Goal: Use online tool/utility: Use online tool/utility

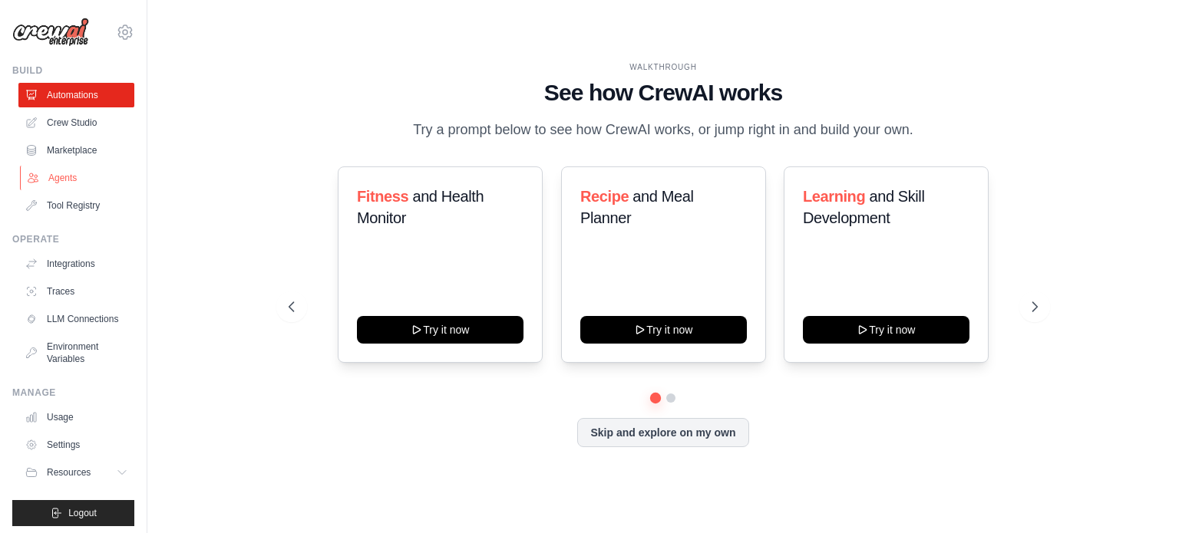
click at [52, 176] on link "Agents" at bounding box center [78, 178] width 116 height 25
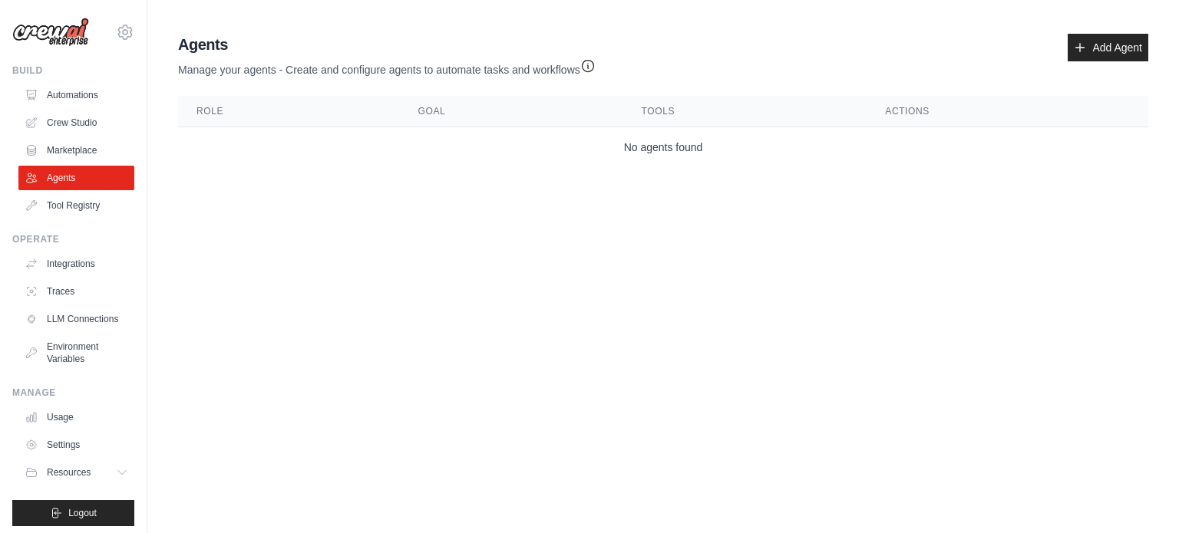
click at [60, 135] on ul "Automations Crew Studio Marketplace Agents Tool Registry" at bounding box center [76, 150] width 116 height 135
click at [64, 122] on link "Crew Studio" at bounding box center [78, 123] width 116 height 25
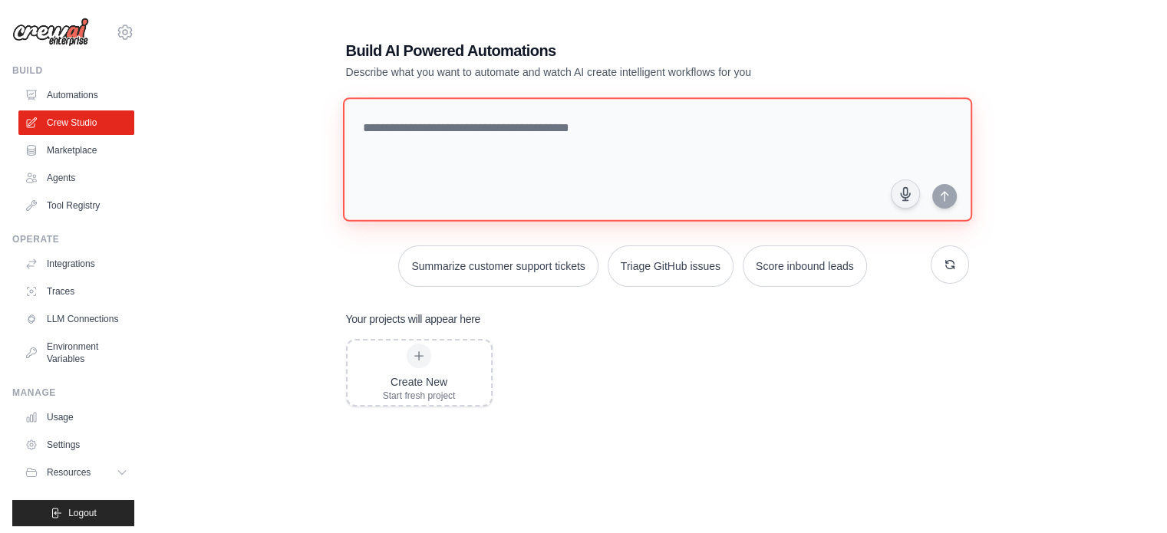
click at [593, 137] on textarea at bounding box center [656, 159] width 629 height 124
